Goal: Task Accomplishment & Management: Use online tool/utility

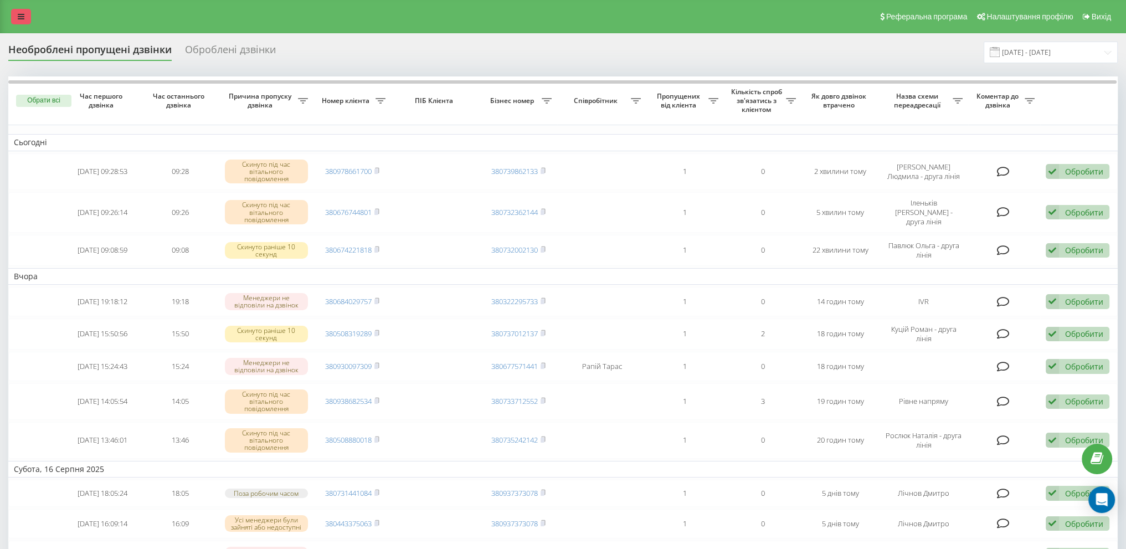
click at [16, 22] on link at bounding box center [21, 17] width 20 height 16
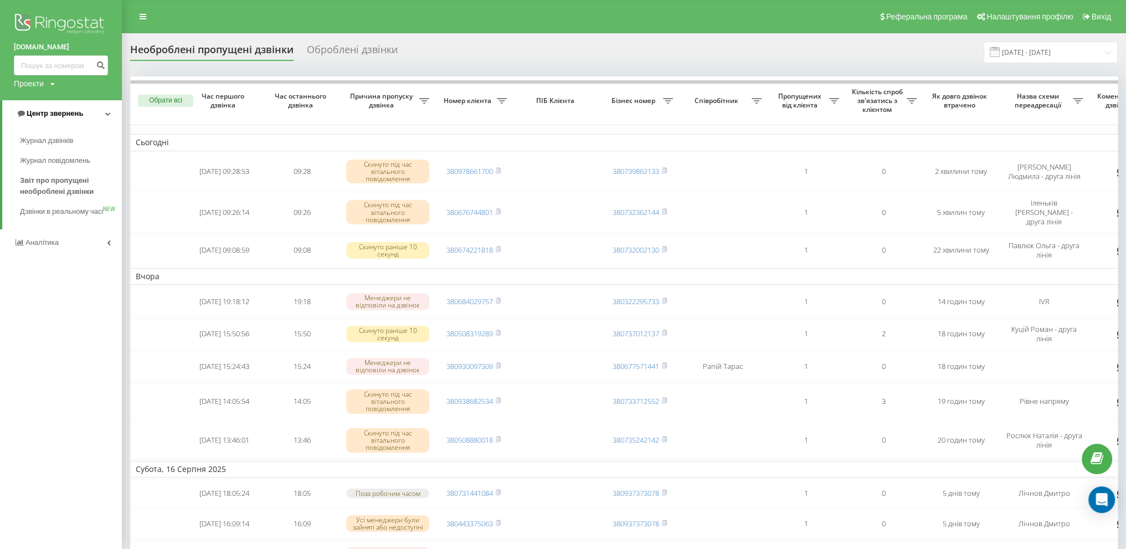
click at [66, 119] on span "Центр звернень" at bounding box center [49, 113] width 67 height 11
click at [67, 117] on span "Центр звернень" at bounding box center [47, 113] width 67 height 11
click at [62, 179] on span "Звіт про пропущені необроблені дзвінки" at bounding box center [68, 186] width 96 height 22
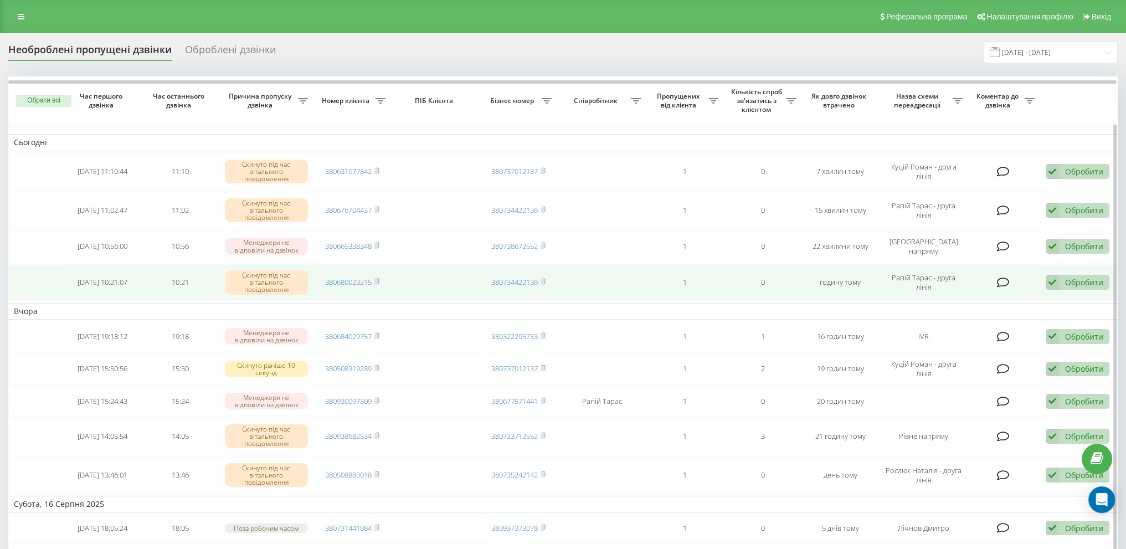
click at [1054, 275] on icon at bounding box center [1052, 282] width 13 height 15
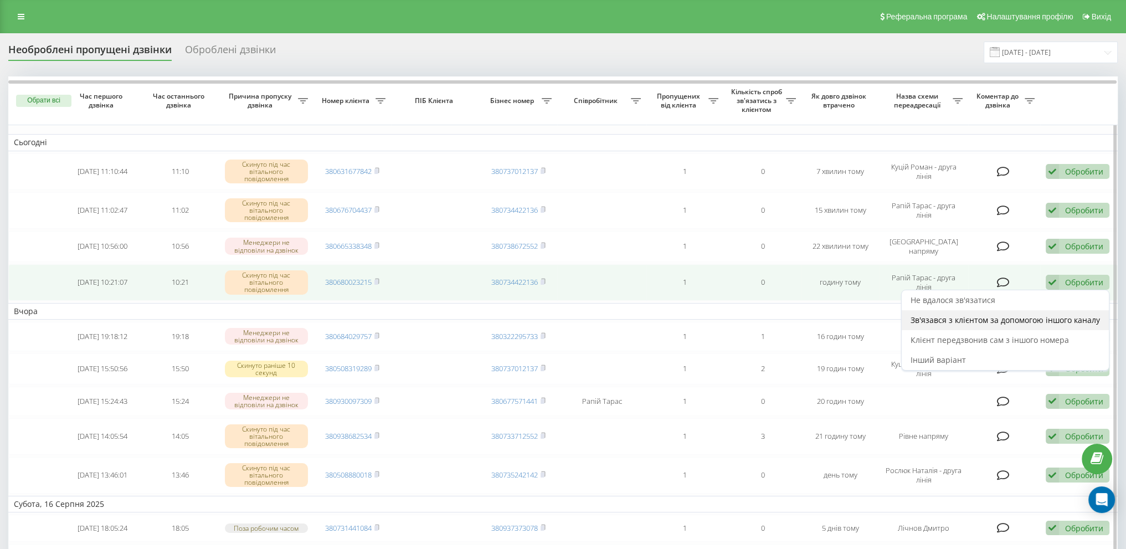
click at [996, 310] on div "Зв'язався з клієнтом за допомогою іншого каналу" at bounding box center [1005, 320] width 207 height 20
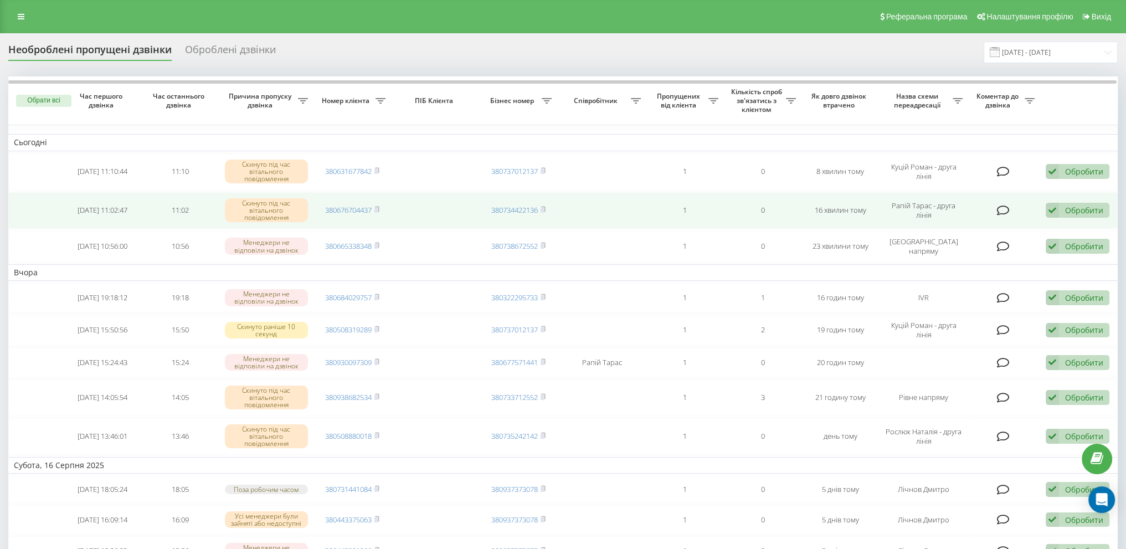
click at [1079, 205] on div "Обробити" at bounding box center [1084, 210] width 38 height 11
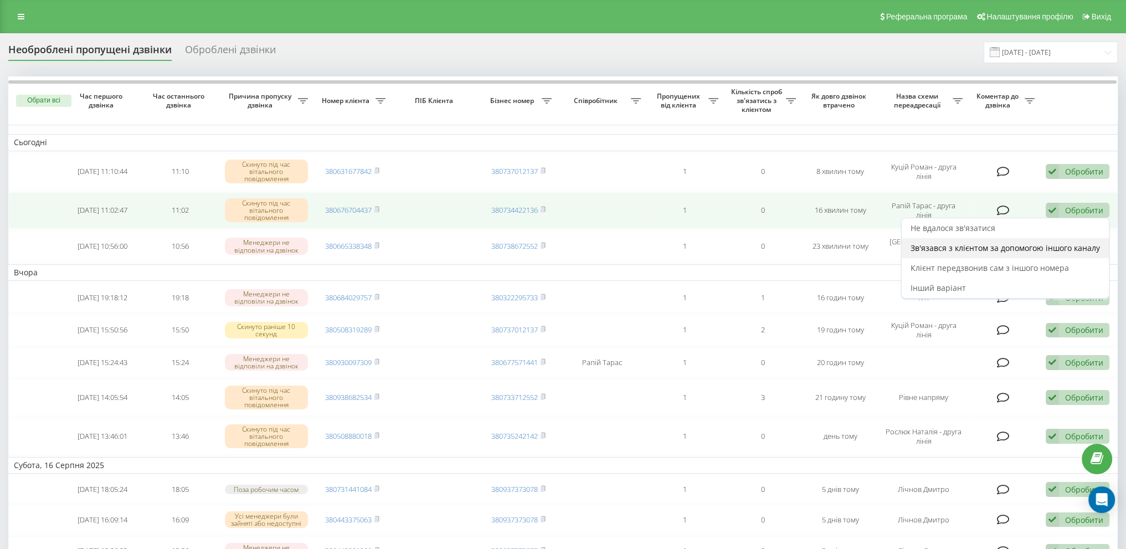
click at [944, 246] on span "Зв'язався з клієнтом за допомогою іншого каналу" at bounding box center [1005, 248] width 189 height 11
